Goal: Find specific page/section: Find specific page/section

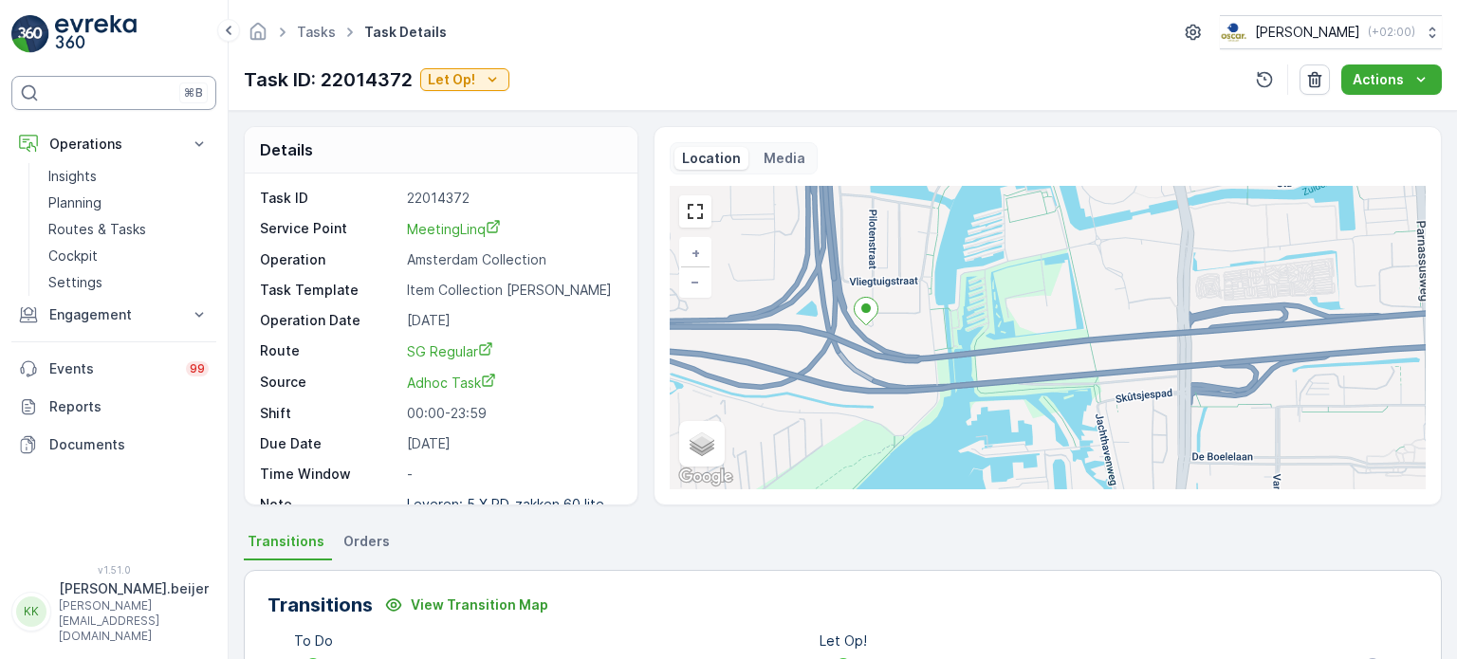
scroll to position [23, 0]
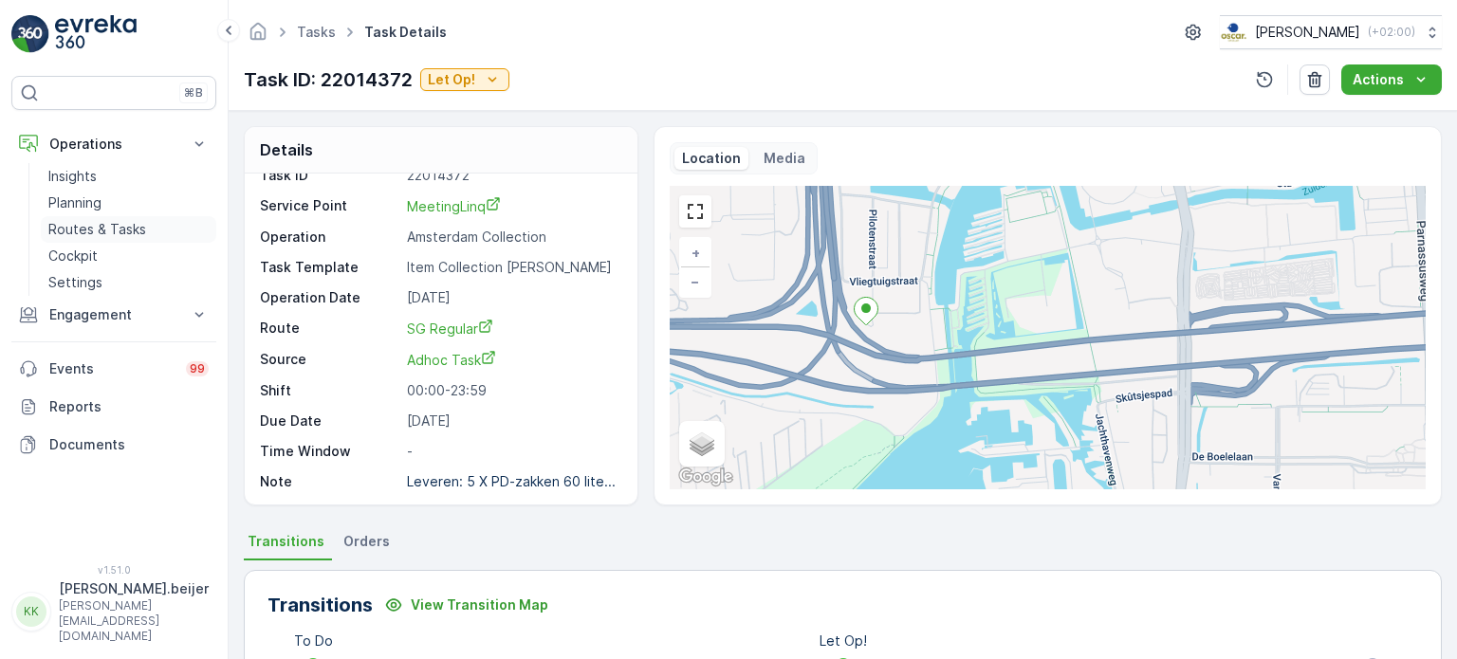
click at [113, 228] on p "Routes & Tasks" at bounding box center [97, 229] width 98 height 19
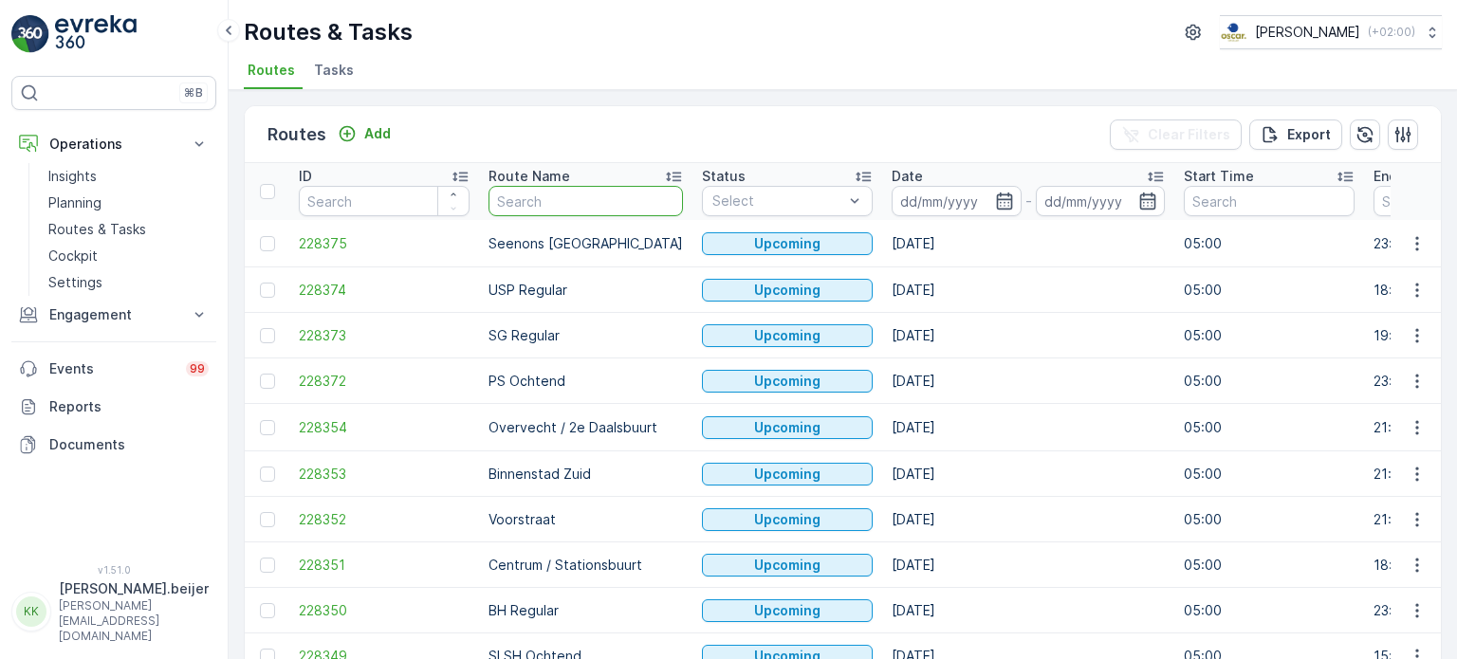
click at [572, 197] on input "text" at bounding box center [586, 201] width 195 height 30
type input "30ml"
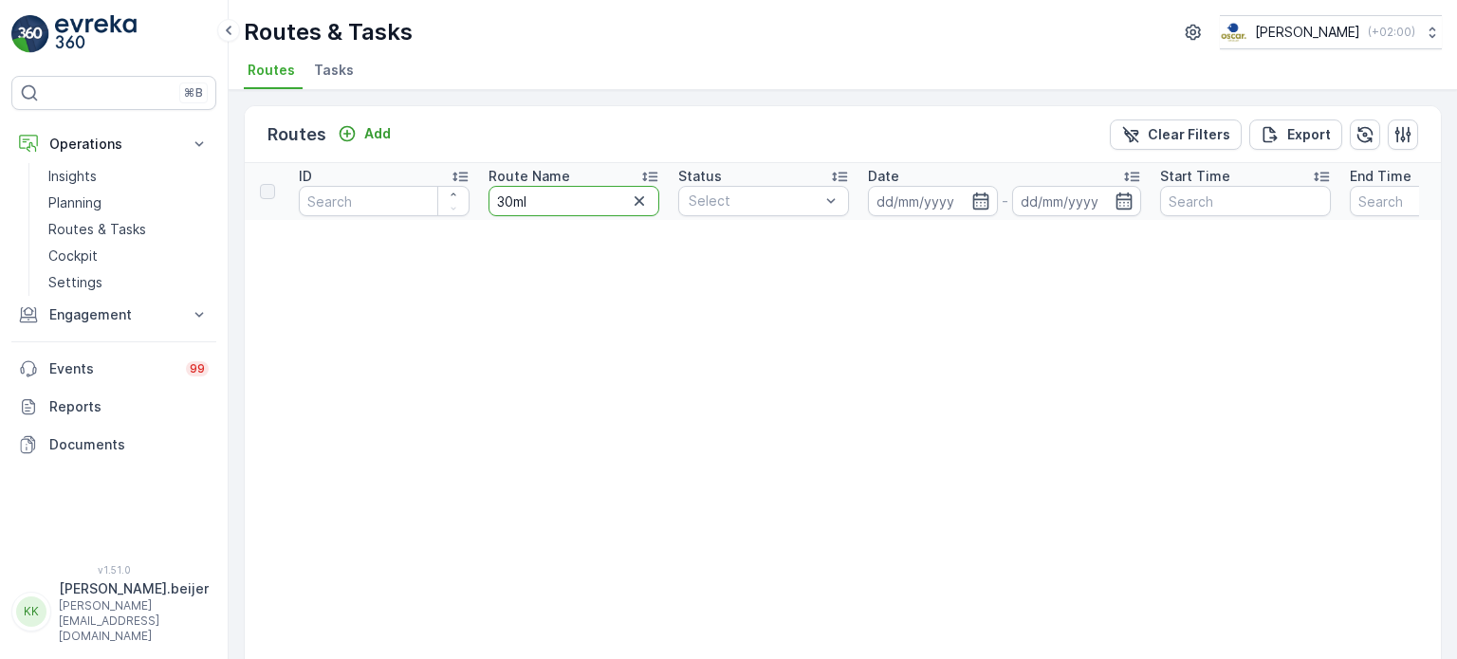
click at [583, 211] on input "30ml" at bounding box center [574, 201] width 171 height 30
type input "30"
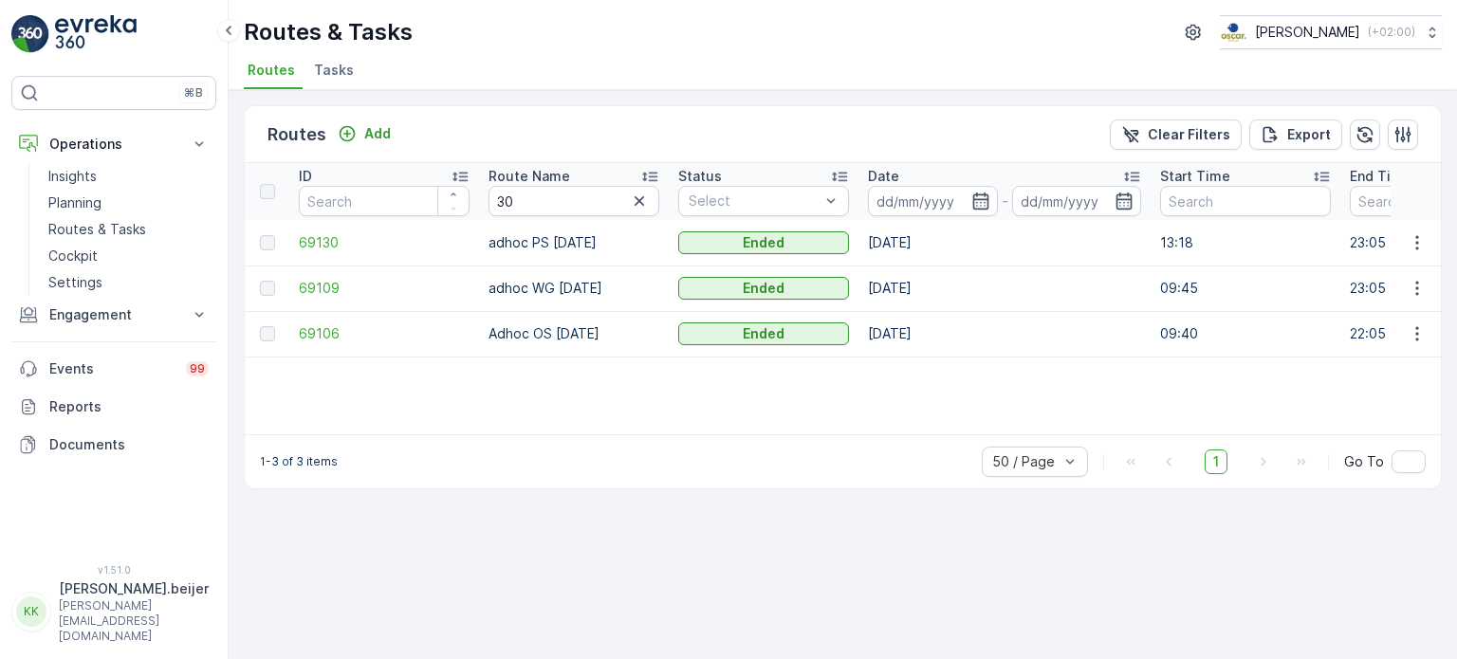
click at [325, 64] on span "Tasks" at bounding box center [334, 70] width 40 height 19
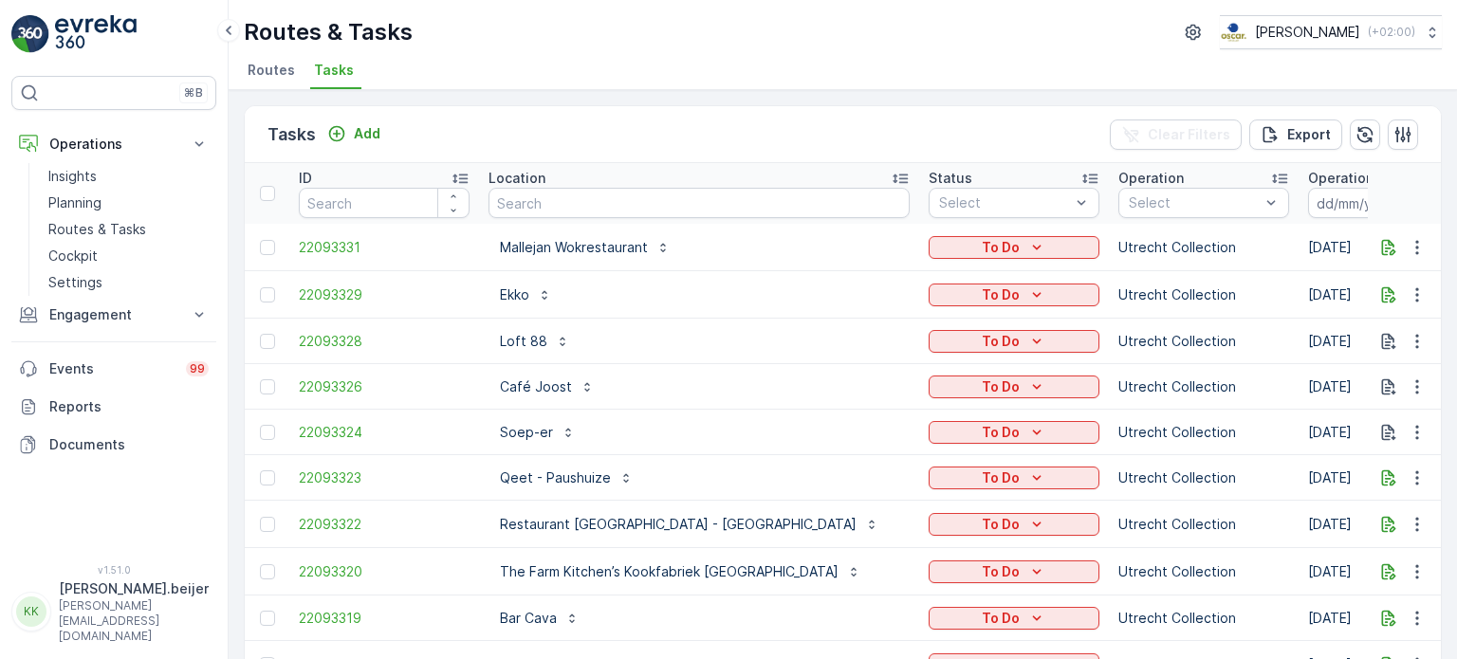
click at [536, 197] on input "text" at bounding box center [699, 203] width 421 height 30
type input "30 ml"
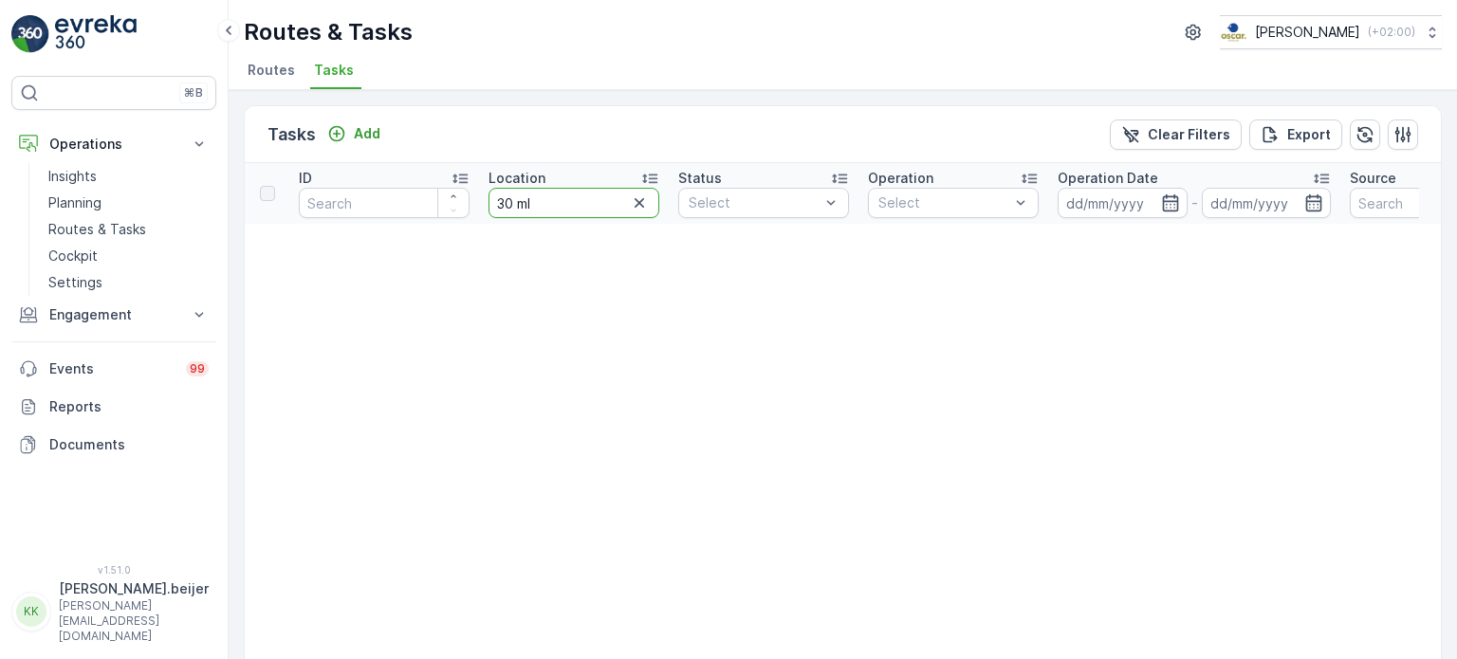
click at [536, 197] on input "30 ml" at bounding box center [574, 203] width 171 height 30
type input "30ml"
